Goal: Transaction & Acquisition: Purchase product/service

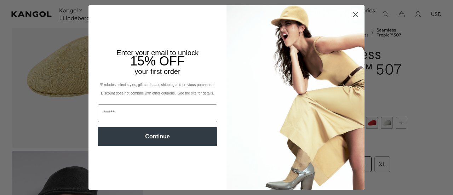
click at [351, 14] on circle "Close dialog" at bounding box center [355, 14] width 12 height 12
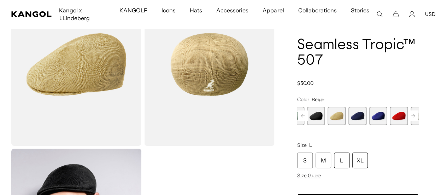
click at [368, 159] on div "XL" at bounding box center [361, 160] width 16 height 16
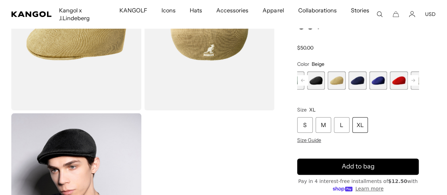
click at [408, 86] on rect at bounding box center [413, 80] width 11 height 11
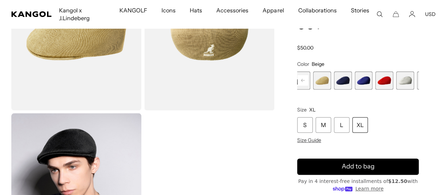
click at [438, 87] on span "12 of 12" at bounding box center [447, 80] width 18 height 18
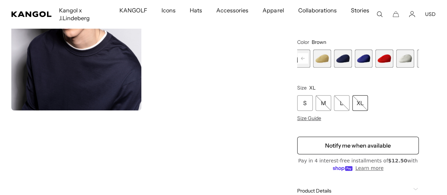
click at [308, 59] on rect at bounding box center [303, 58] width 11 height 11
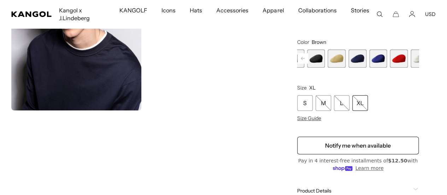
click at [308, 59] on rect at bounding box center [303, 58] width 11 height 11
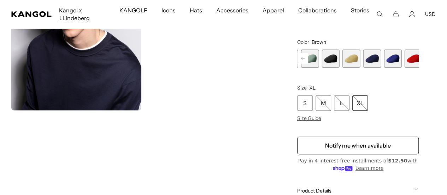
click at [308, 59] on rect at bounding box center [303, 58] width 11 height 11
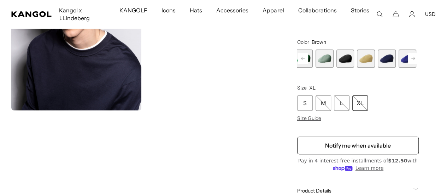
scroll to position [0, 0]
click at [357, 59] on span "6 of 12" at bounding box center [366, 59] width 18 height 18
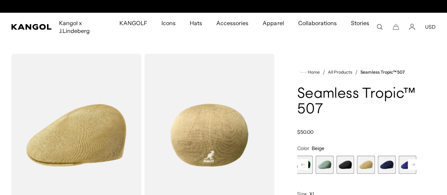
scroll to position [0, 146]
